Goal: Information Seeking & Learning: Learn about a topic

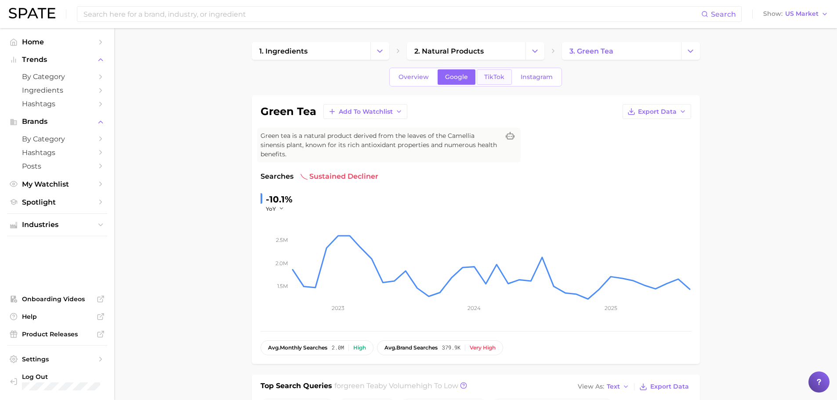
click at [507, 76] on link "TikTok" at bounding box center [494, 76] width 35 height 15
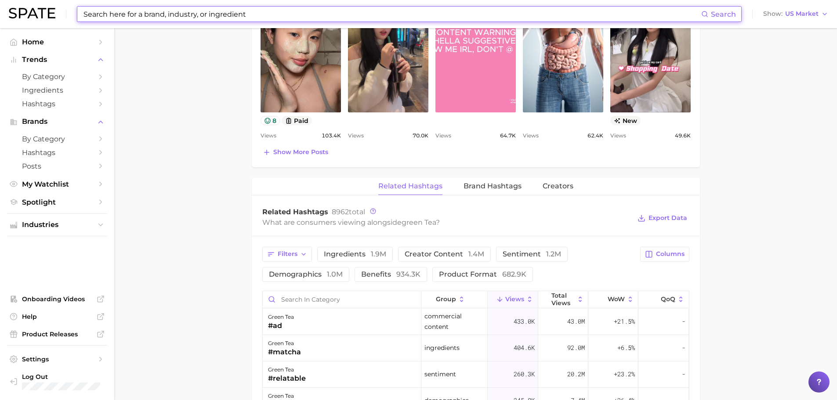
scroll to position [571, 0]
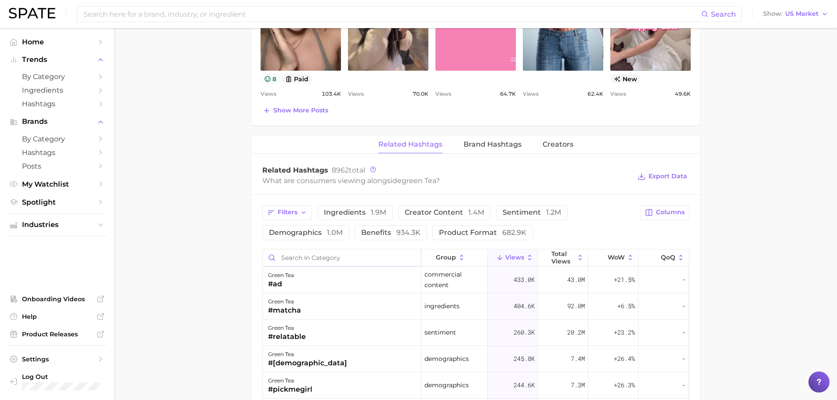
click at [298, 250] on input "Search in category" at bounding box center [342, 258] width 158 height 17
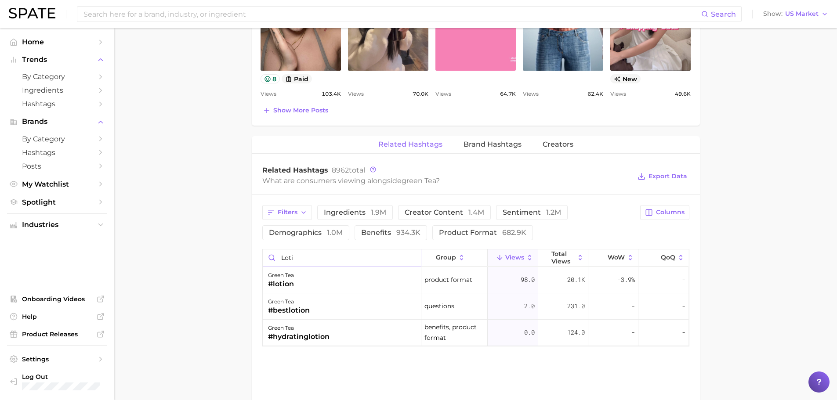
type input "loti"
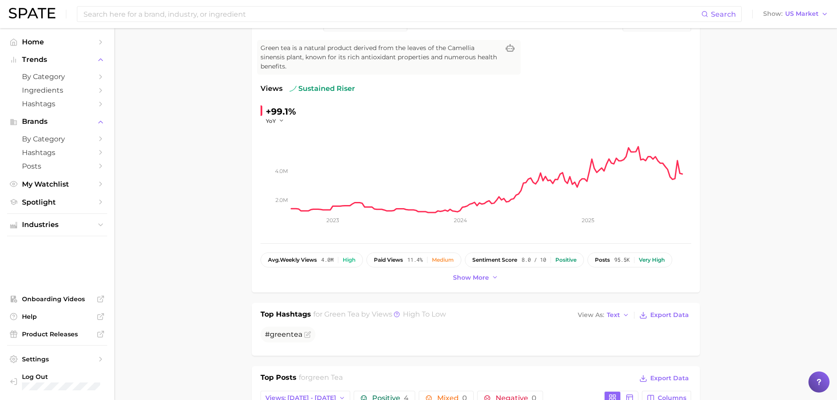
scroll to position [0, 0]
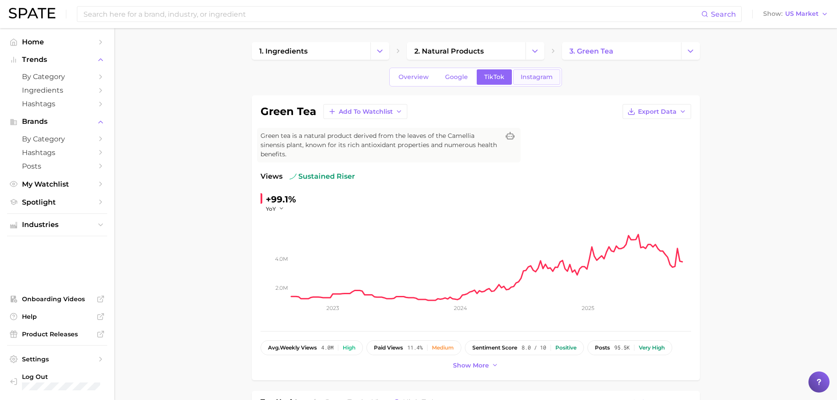
click at [546, 74] on span "Instagram" at bounding box center [537, 76] width 32 height 7
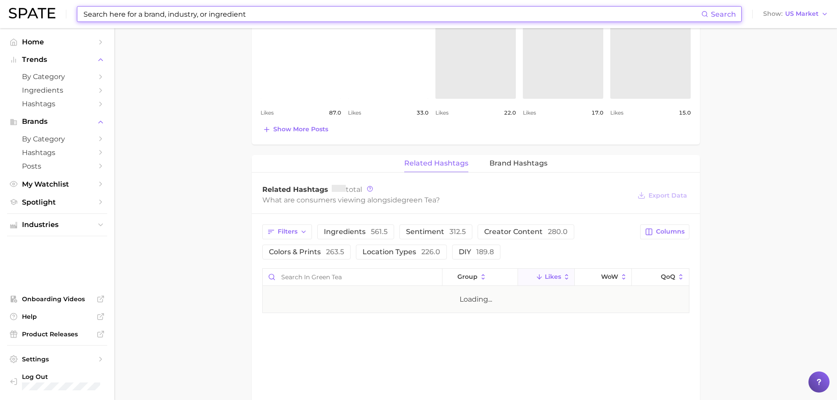
scroll to position [571, 0]
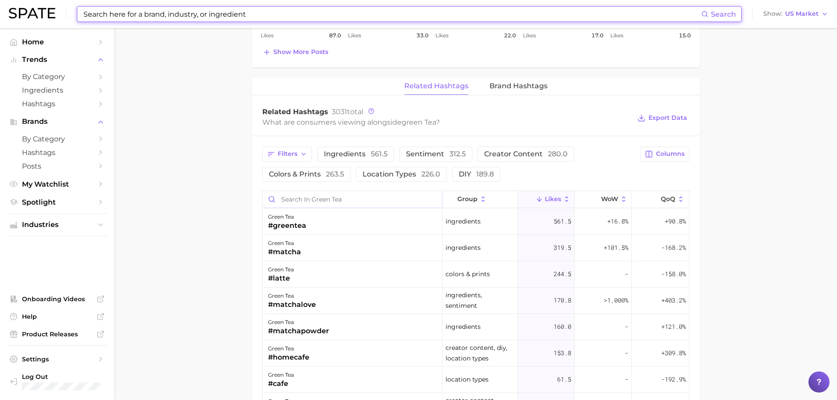
click at [354, 193] on input "Search in green tea" at bounding box center [353, 199] width 180 height 17
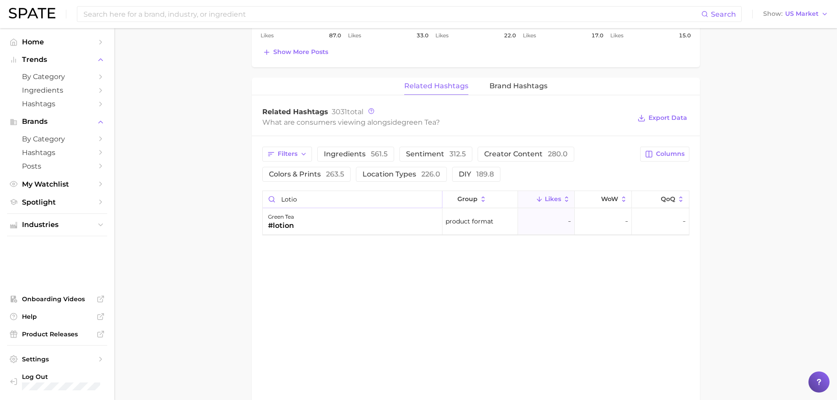
type input "lotio"
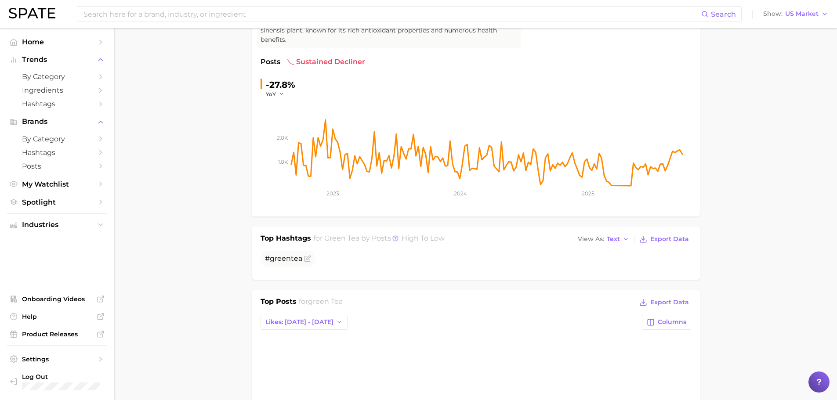
scroll to position [0, 0]
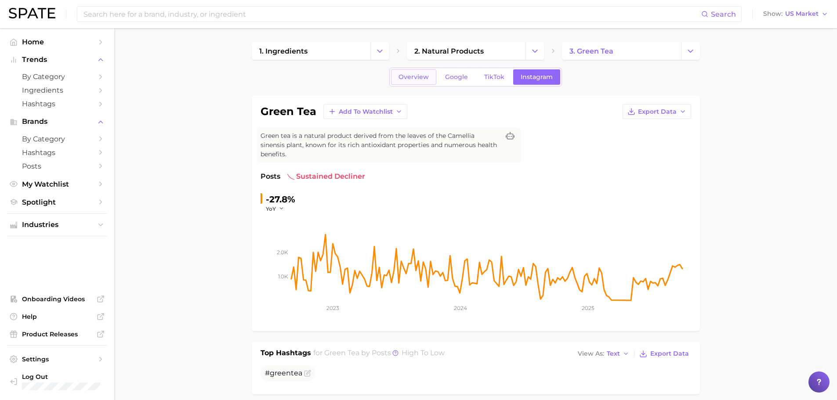
click at [416, 80] on span "Overview" at bounding box center [414, 76] width 30 height 7
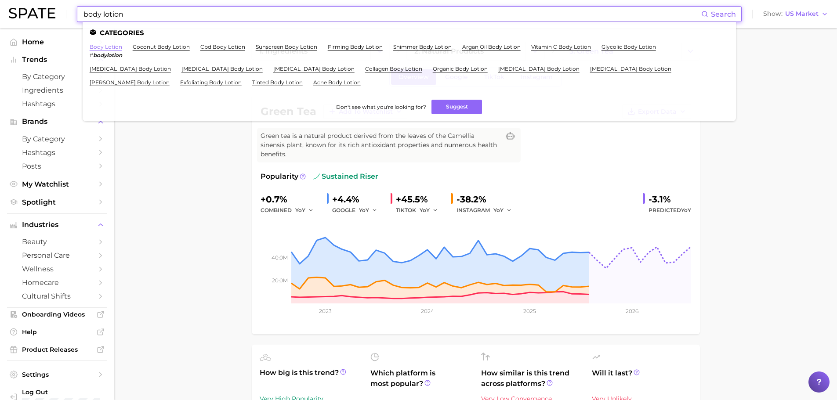
click at [115, 47] on link "body lotion" at bounding box center [106, 47] width 33 height 7
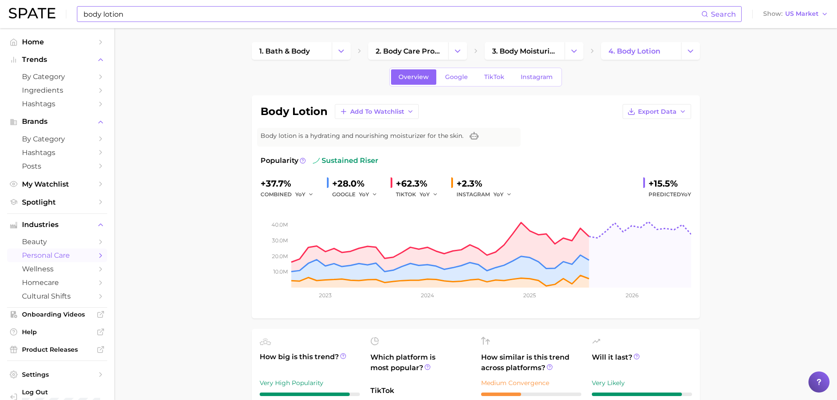
click at [177, 11] on input "body lotion" at bounding box center [392, 14] width 619 height 15
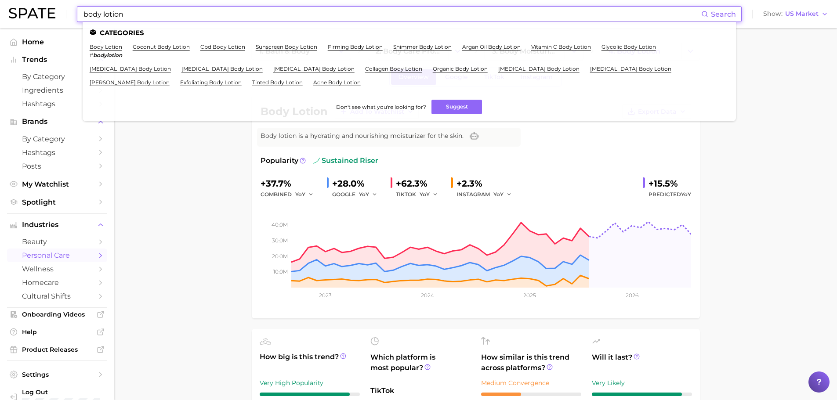
click at [177, 11] on input "body lotion" at bounding box center [392, 14] width 619 height 15
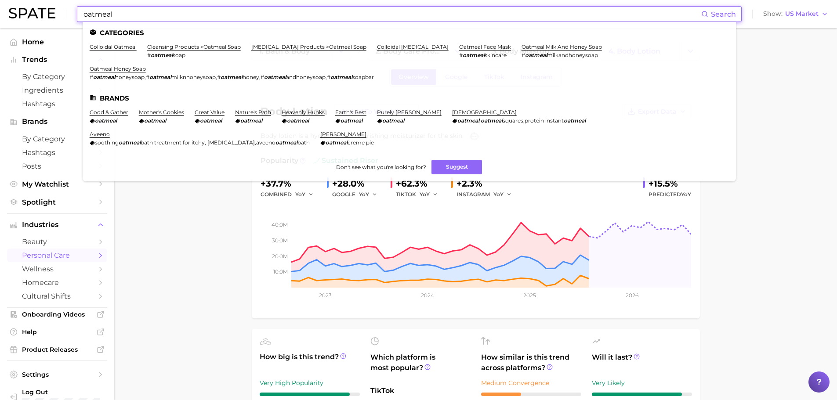
click at [127, 15] on input "oatmeal" at bounding box center [392, 14] width 619 height 15
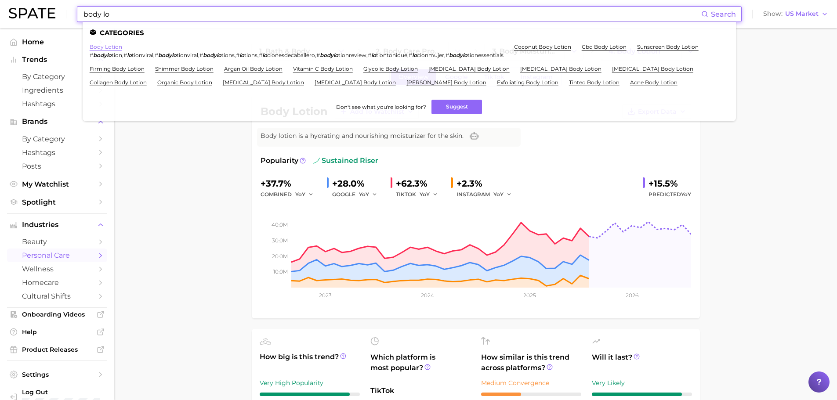
type input "body lo"
click at [111, 46] on link "body lotion" at bounding box center [106, 47] width 33 height 7
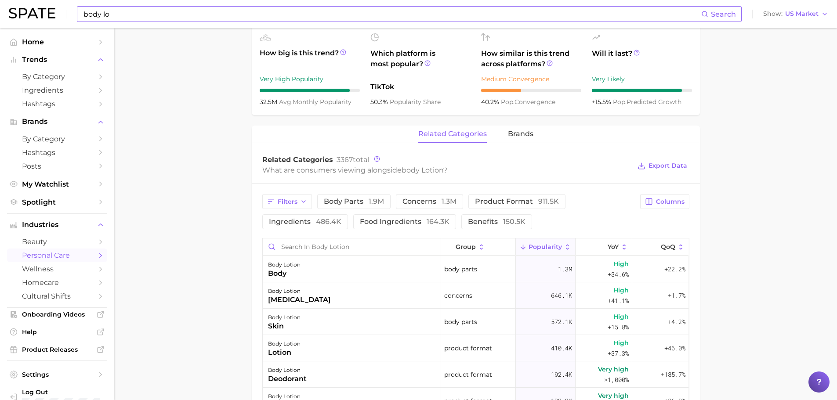
scroll to position [352, 0]
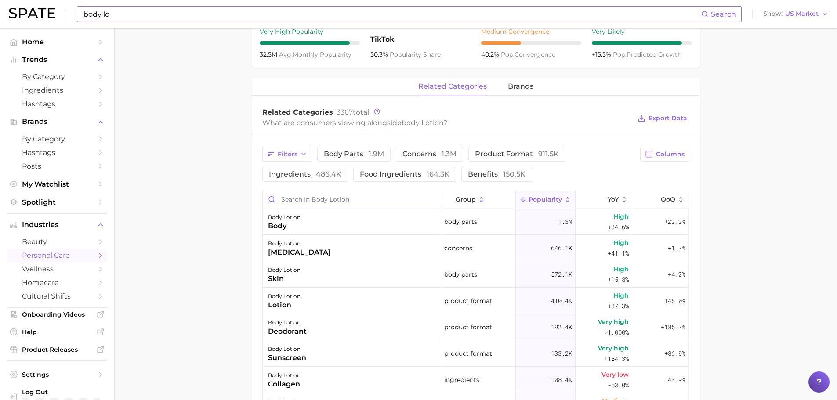
click at [277, 196] on input "Search in body lotion" at bounding box center [352, 199] width 178 height 17
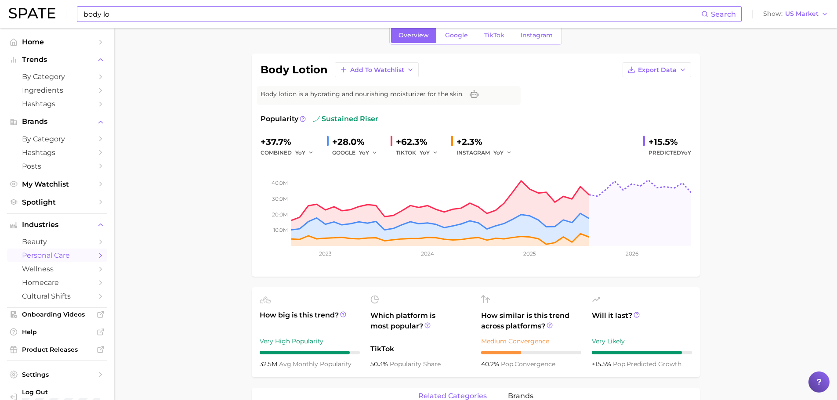
scroll to position [0, 0]
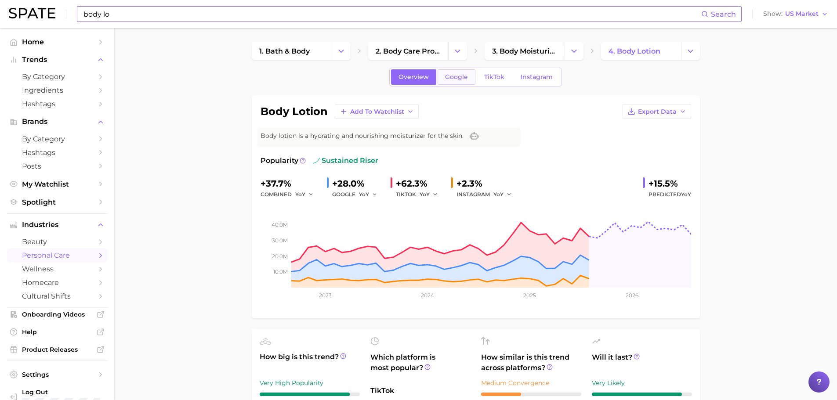
type input "oat"
click at [458, 76] on span "Google" at bounding box center [456, 76] width 23 height 7
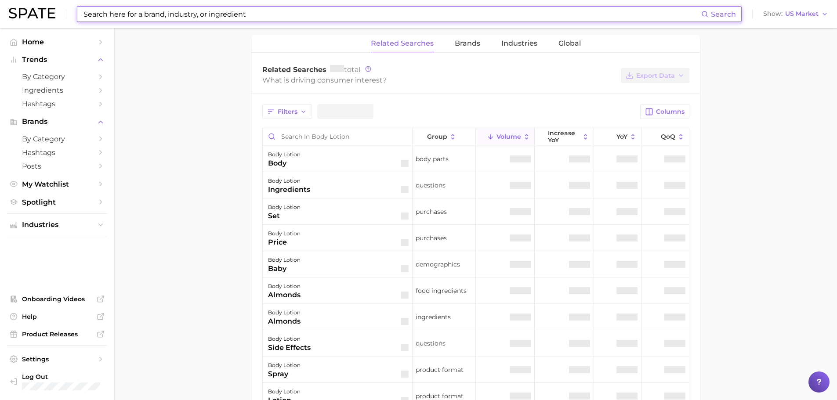
scroll to position [396, 0]
click at [316, 139] on div "Filters Columns group Volume increase YoY YoY QoQ body lotion body body parts b…" at bounding box center [476, 314] width 448 height 445
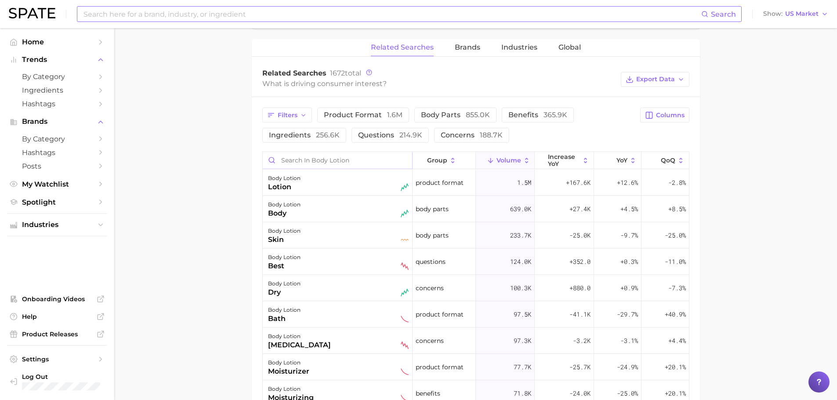
scroll to position [401, 0]
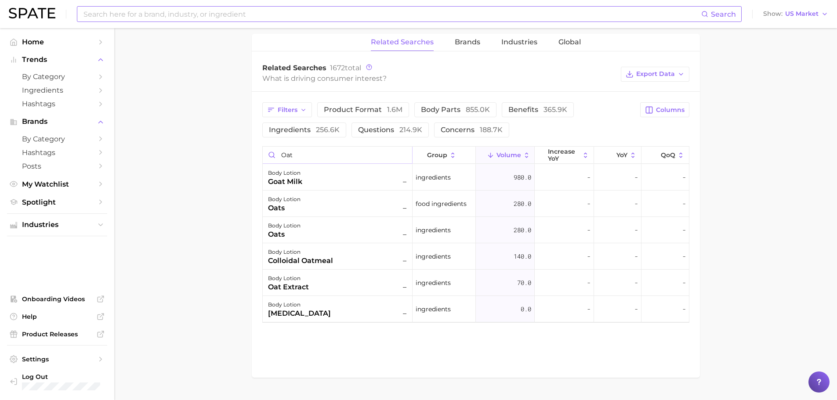
type input "oat"
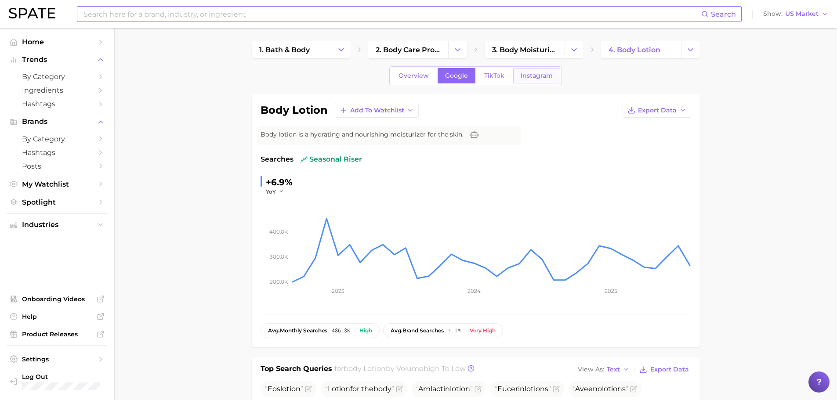
scroll to position [0, 0]
click at [502, 80] on span "TikTok" at bounding box center [494, 76] width 20 height 7
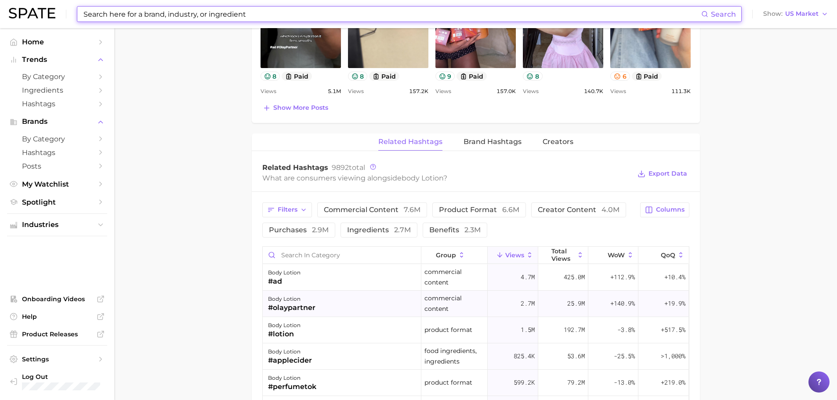
scroll to position [615, 0]
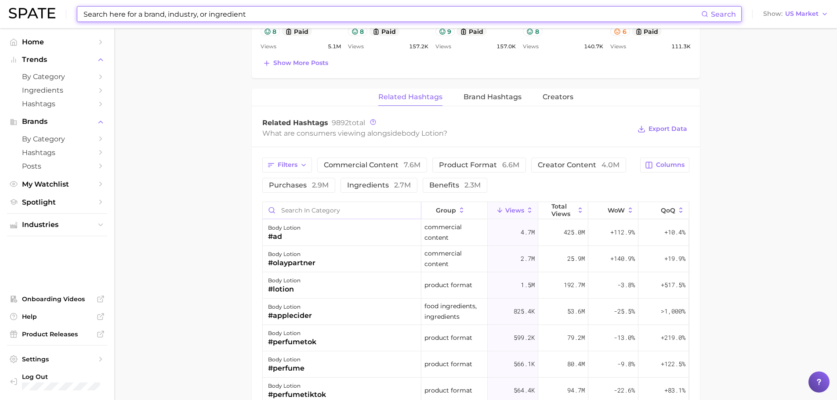
click at [320, 209] on input "Search in category" at bounding box center [342, 210] width 158 height 17
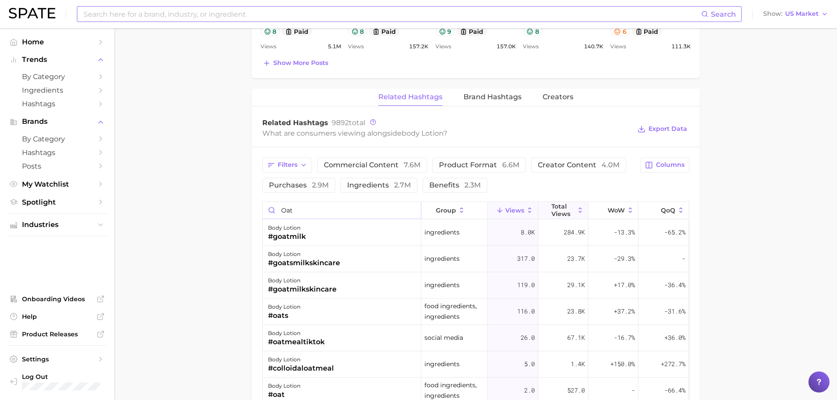
type input "oat"
click at [580, 208] on icon at bounding box center [580, 209] width 3 height 5
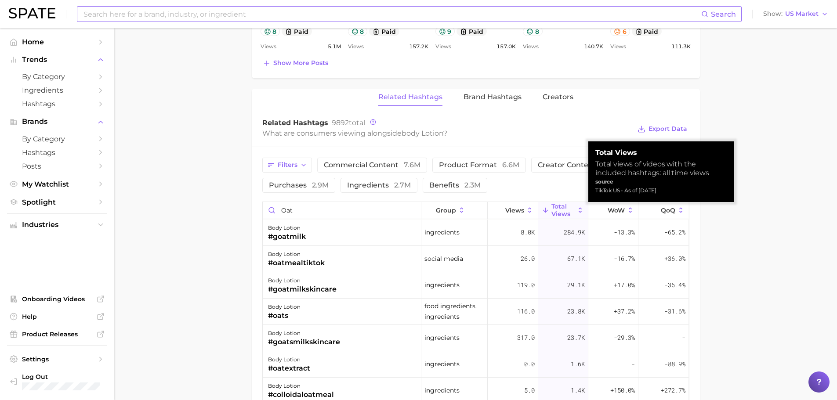
click at [580, 208] on icon at bounding box center [580, 209] width 3 height 5
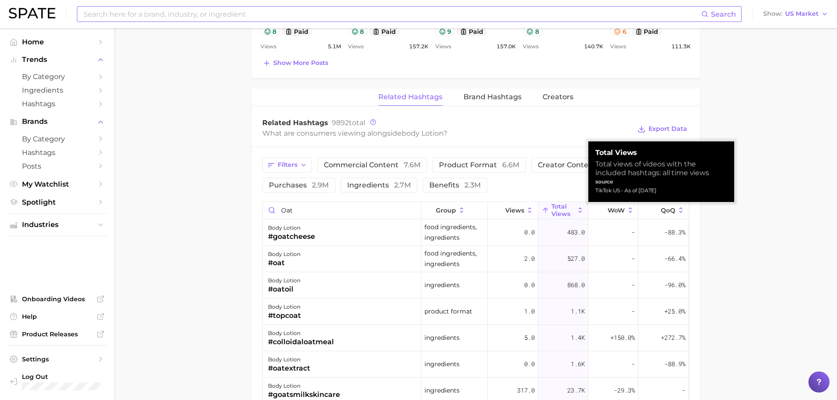
click at [580, 208] on icon at bounding box center [580, 209] width 3 height 5
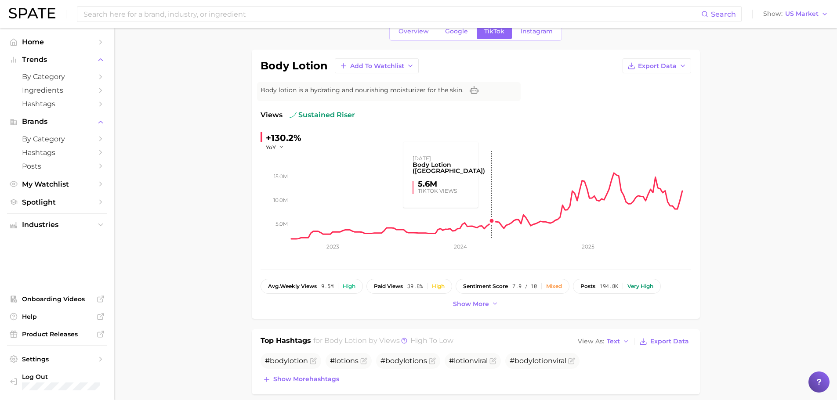
scroll to position [0, 0]
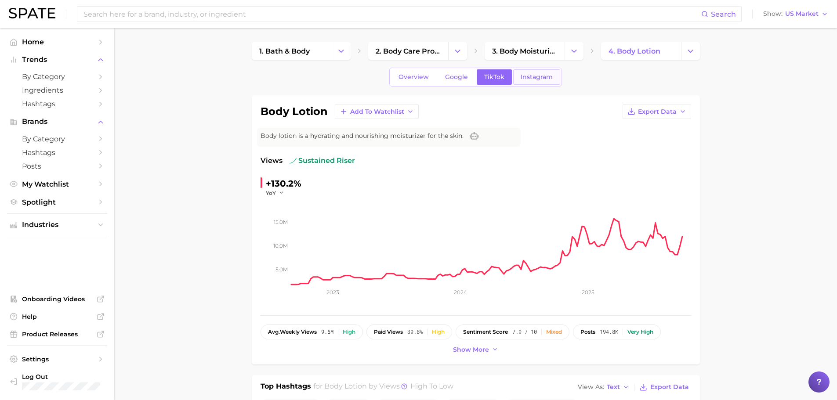
click at [539, 77] on span "Instagram" at bounding box center [537, 76] width 32 height 7
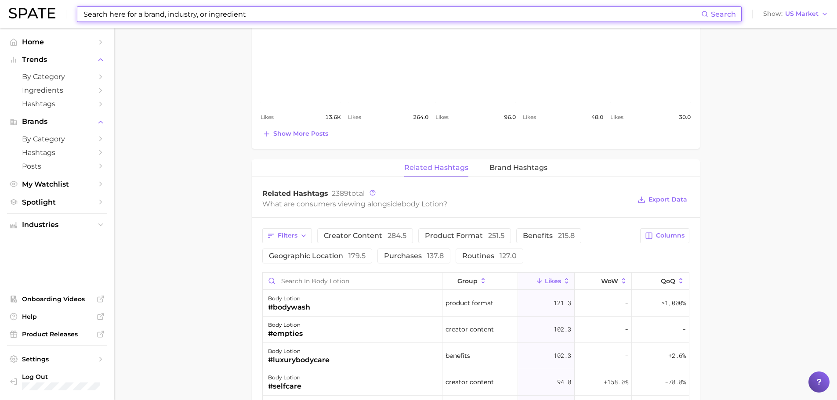
scroll to position [527, 0]
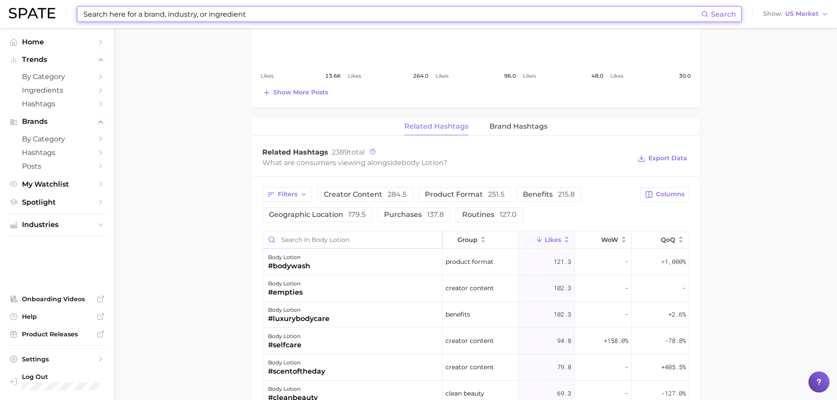
click at [313, 242] on input "Search in body lotion" at bounding box center [353, 240] width 180 height 17
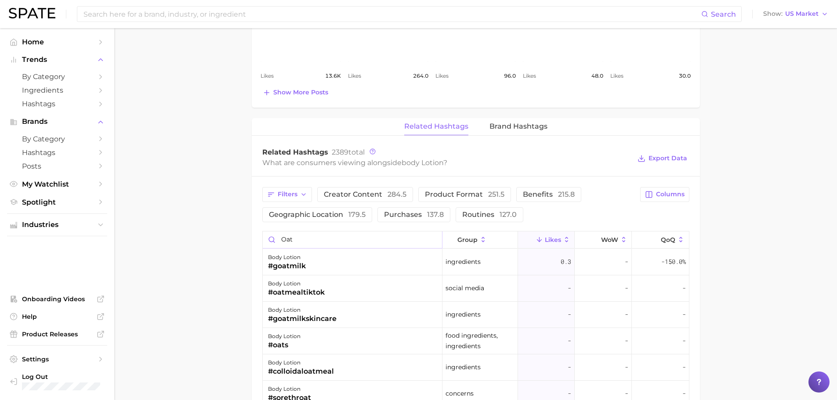
scroll to position [615, 0]
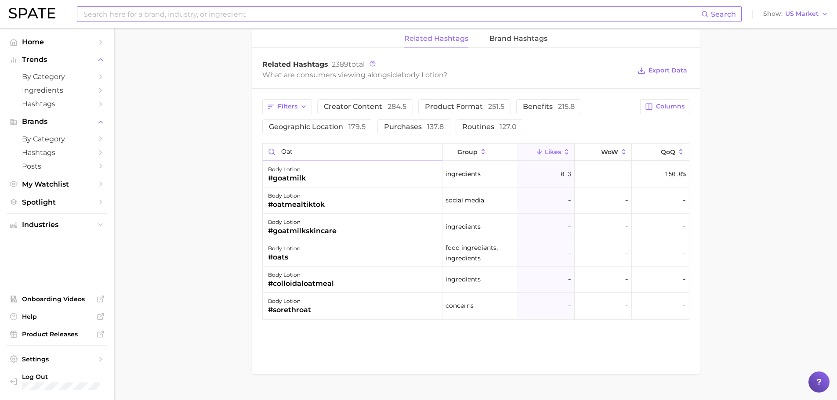
type input "oat"
click at [149, 21] on input at bounding box center [392, 14] width 619 height 15
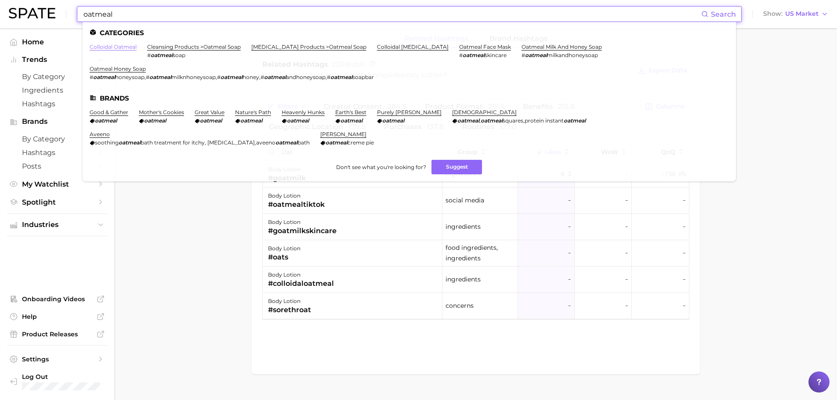
type input "oatmeal"
click at [127, 46] on link "colloidal oatmeal" at bounding box center [113, 47] width 47 height 7
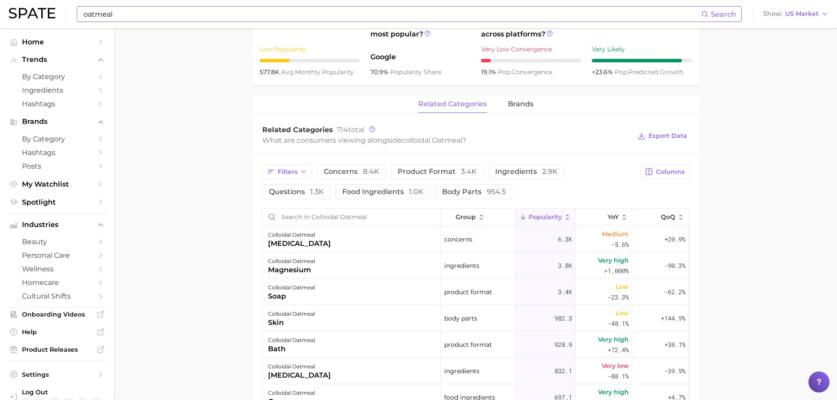
scroll to position [349, 0]
click at [308, 223] on input "Search in colloidal oatmeal" at bounding box center [352, 218] width 178 height 17
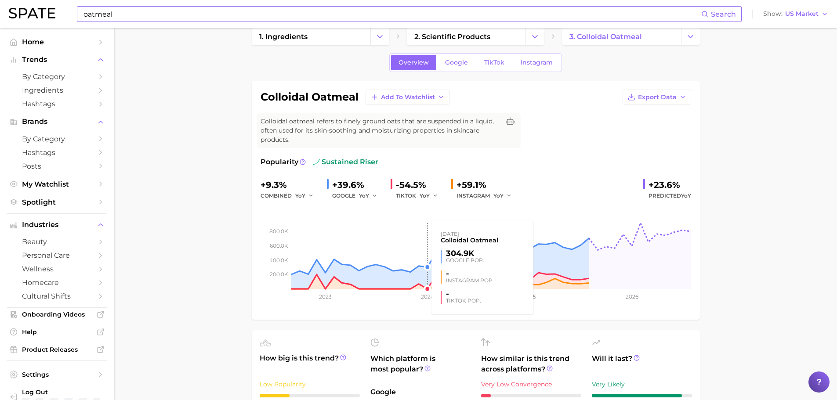
scroll to position [0, 0]
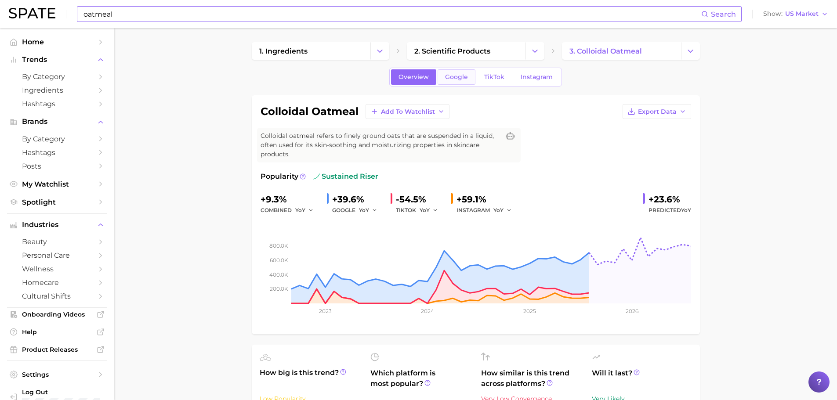
type input "lotion"
click at [465, 70] on link "Google" at bounding box center [457, 76] width 38 height 15
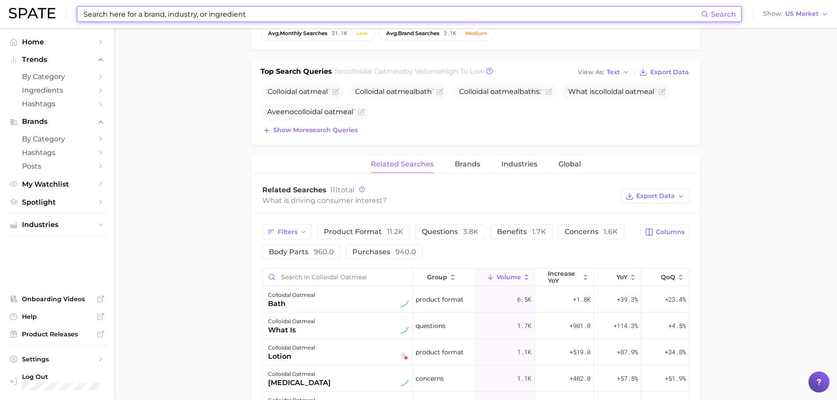
scroll to position [440, 0]
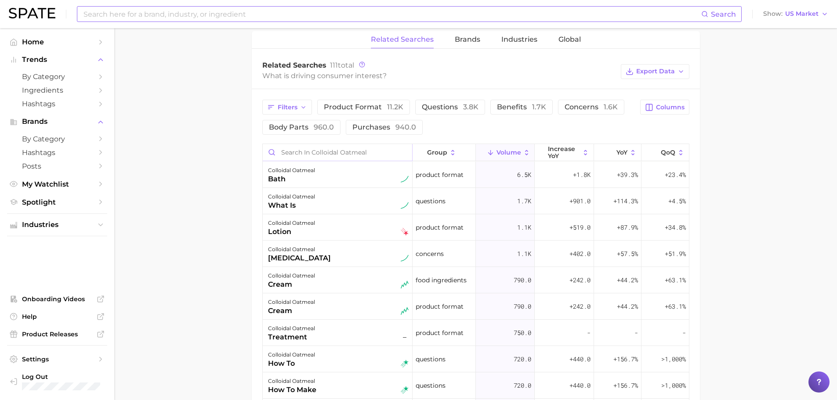
click at [319, 153] on input "Search in colloidal oatmeal" at bounding box center [337, 152] width 149 height 17
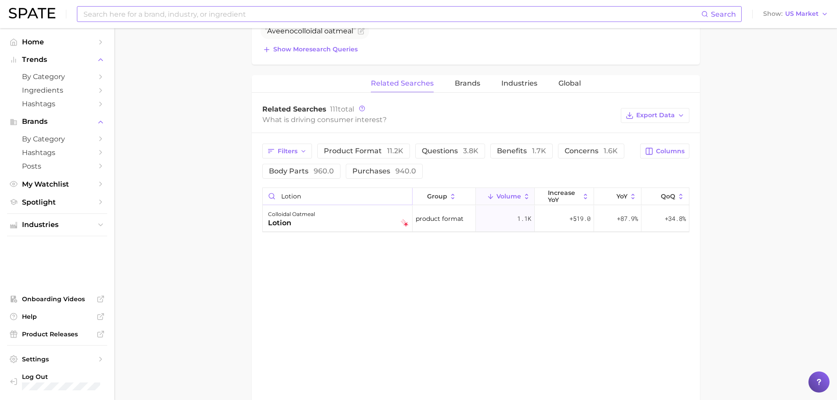
scroll to position [264, 0]
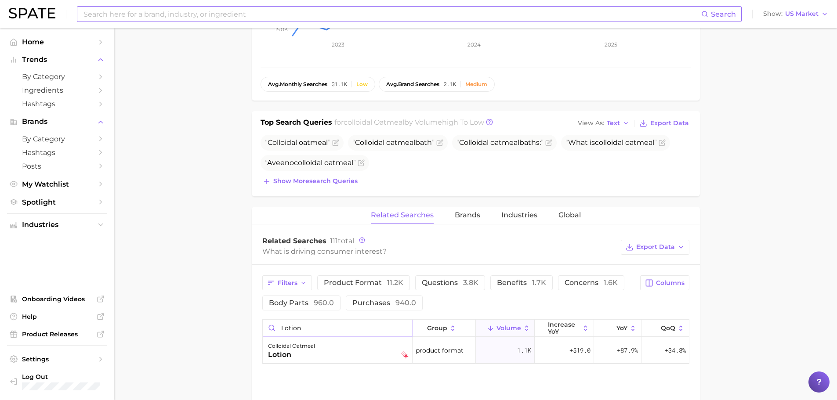
type input "lotion"
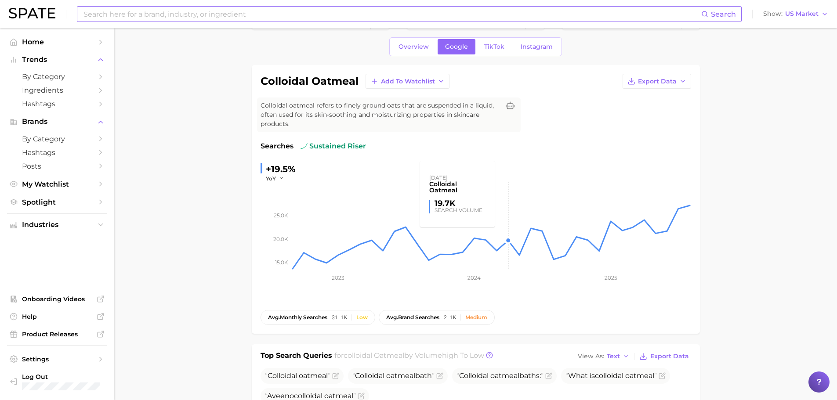
scroll to position [0, 0]
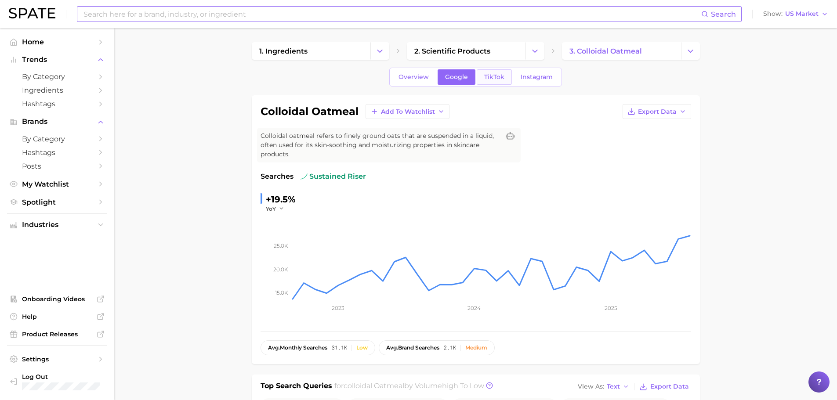
click at [503, 79] on span "TikTok" at bounding box center [494, 76] width 20 height 7
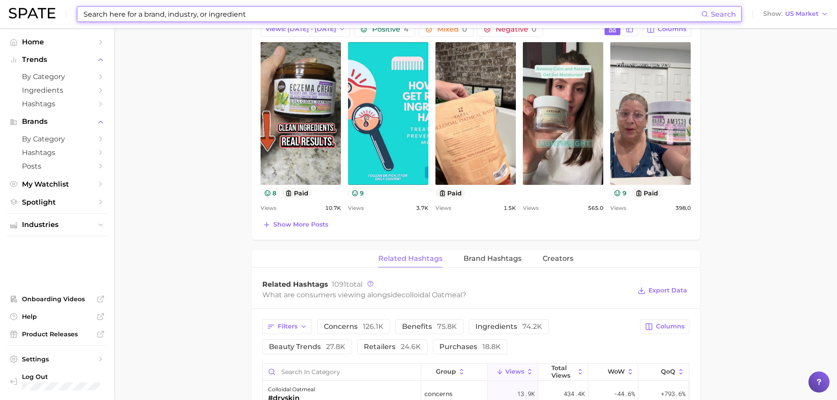
scroll to position [527, 0]
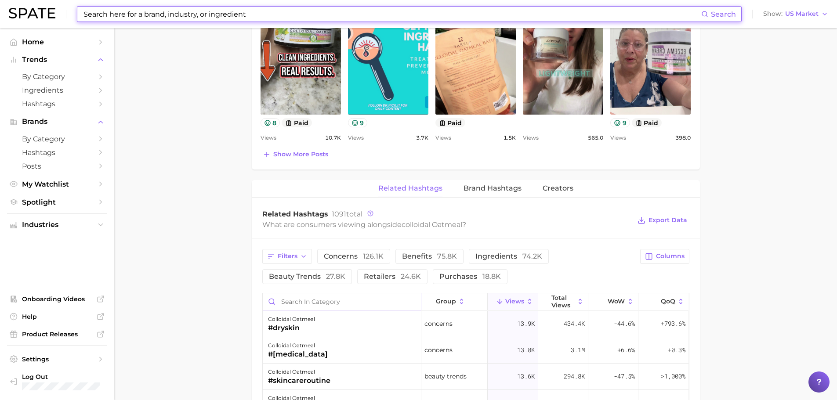
click at [305, 303] on input "Search in category" at bounding box center [342, 302] width 158 height 17
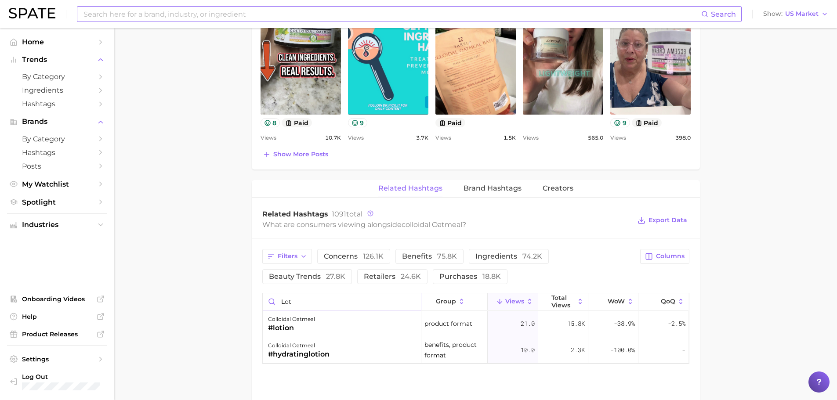
type input "lot"
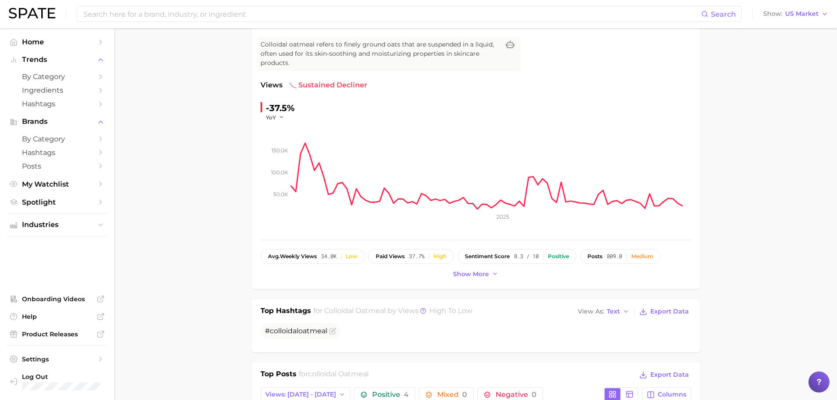
scroll to position [44, 0]
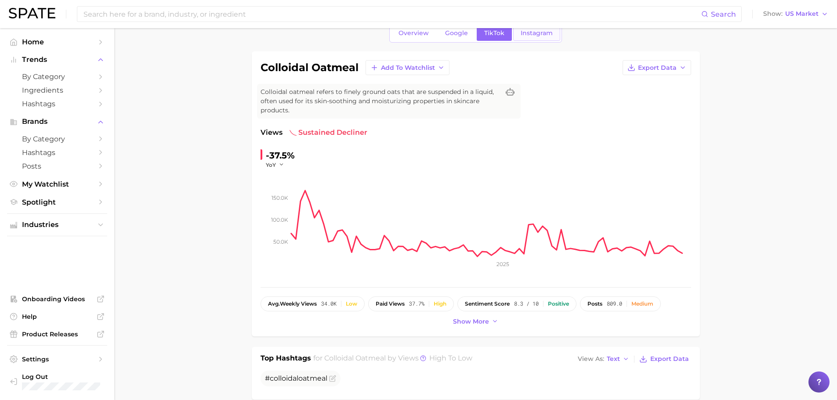
click at [531, 32] on span "Instagram" at bounding box center [537, 32] width 32 height 7
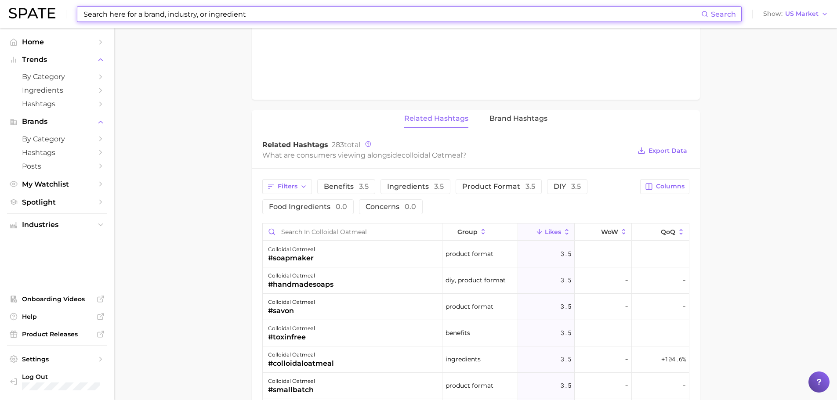
scroll to position [615, 0]
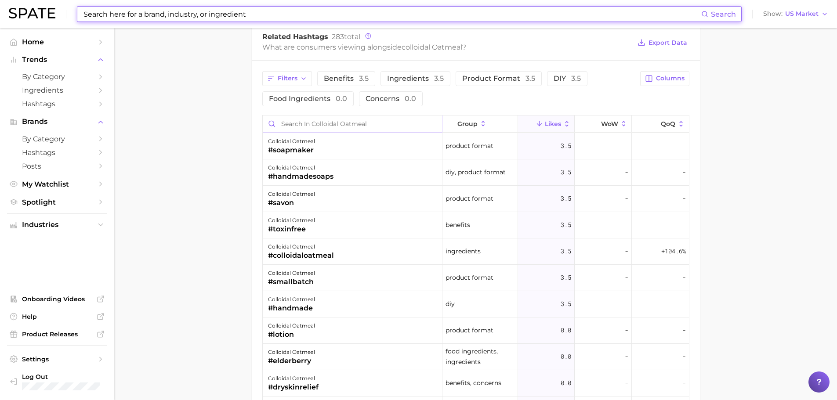
click at [299, 126] on input "Search in colloidal oatmeal" at bounding box center [353, 124] width 180 height 17
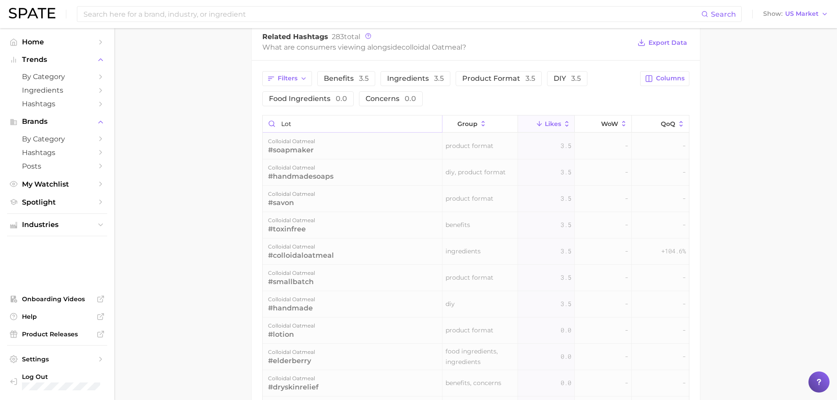
scroll to position [605, 0]
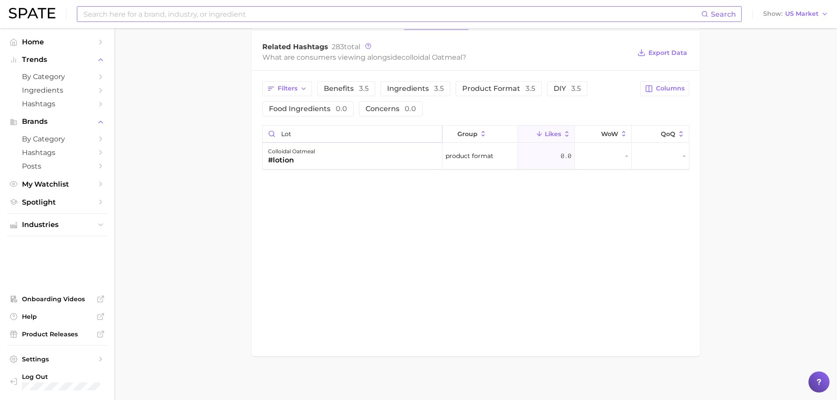
type input "lot"
